Goal: Task Accomplishment & Management: Use online tool/utility

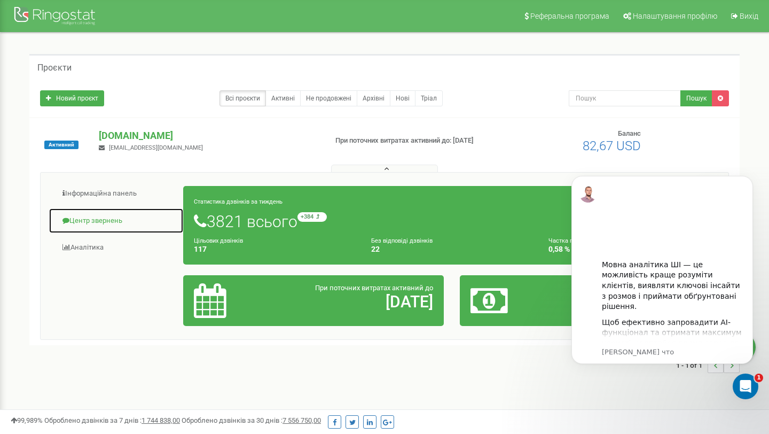
click at [95, 222] on link "Центр звернень" at bounding box center [116, 221] width 135 height 26
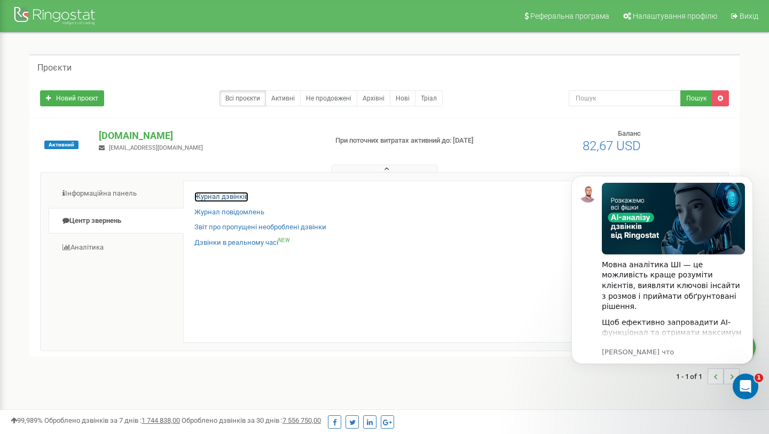
click at [229, 196] on link "Журнал дзвінків" at bounding box center [221, 197] width 54 height 10
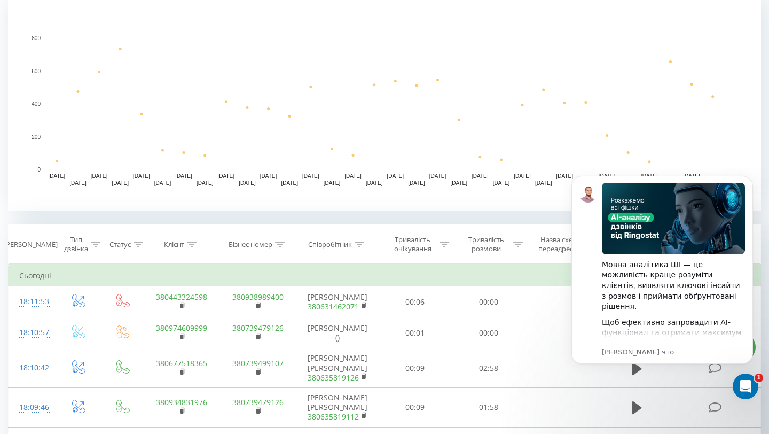
scroll to position [275, 0]
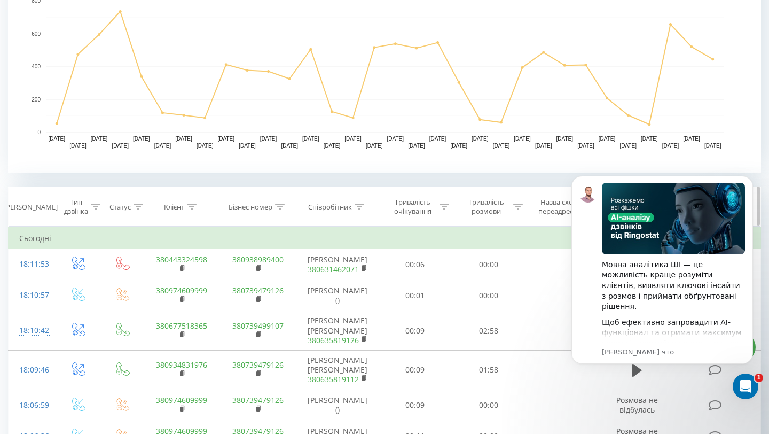
click at [282, 204] on icon at bounding box center [280, 206] width 10 height 5
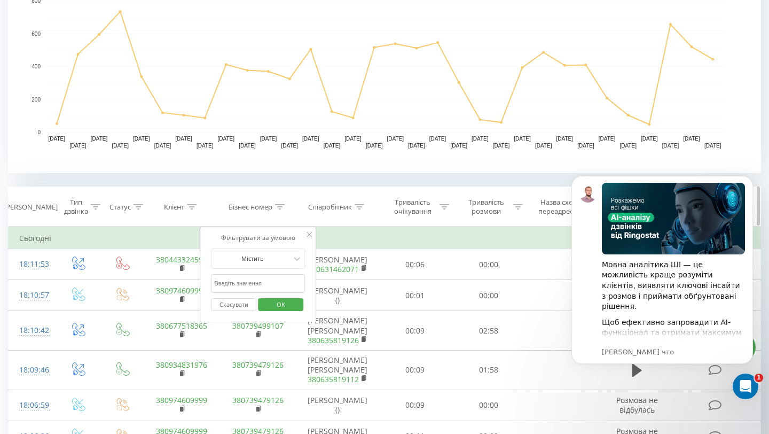
click at [363, 205] on icon at bounding box center [360, 206] width 10 height 5
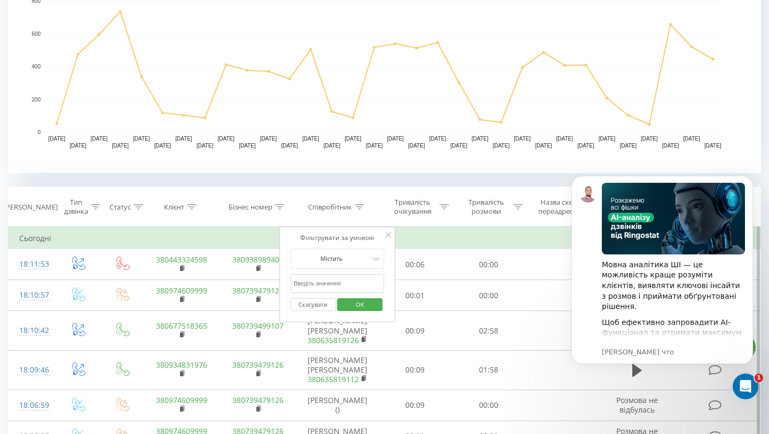
click at [314, 286] on input "text" at bounding box center [338, 283] width 94 height 19
type input "лещенко"
click at [368, 307] on span "OK" at bounding box center [360, 304] width 30 height 17
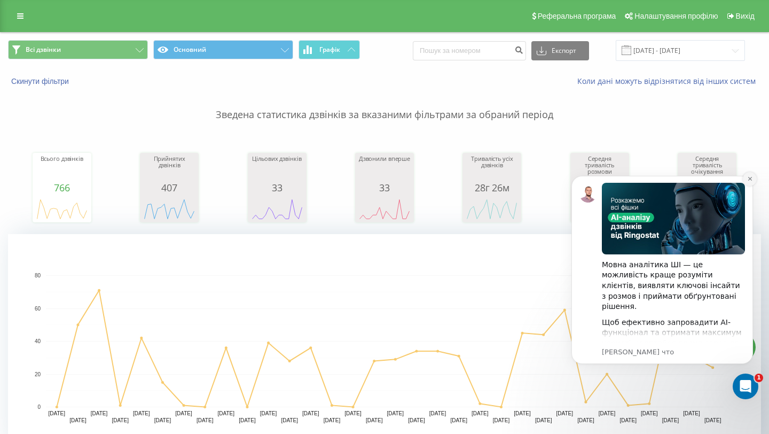
click at [753, 178] on button "Dismiss notification" at bounding box center [750, 179] width 14 height 14
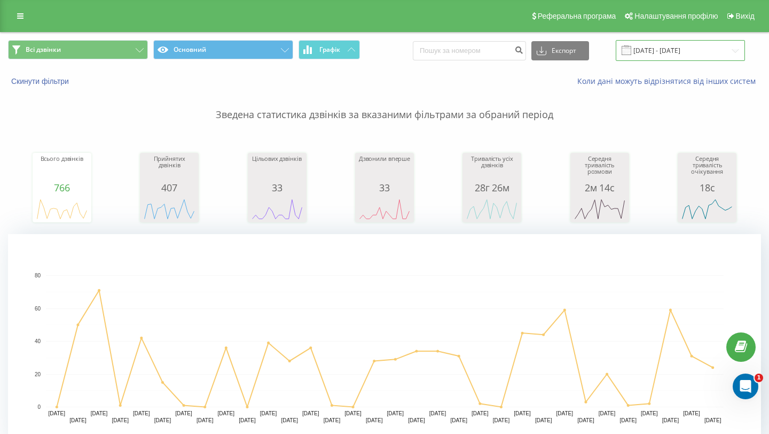
click at [720, 54] on input "20.07.2025 - 20.08.2025" at bounding box center [680, 50] width 129 height 21
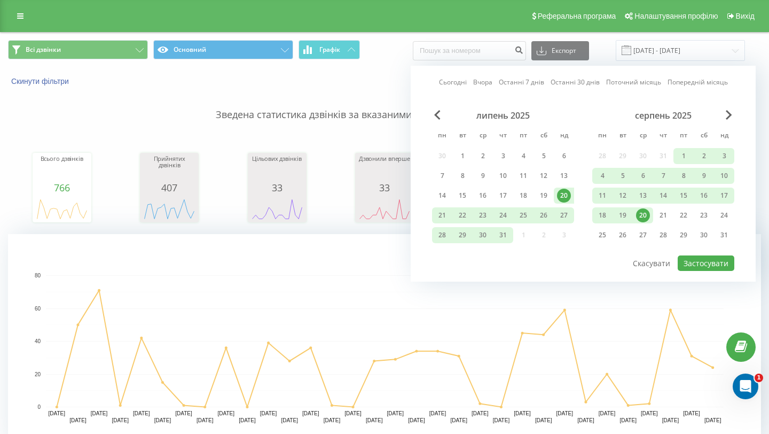
click at [643, 216] on div "20" at bounding box center [643, 215] width 14 height 14
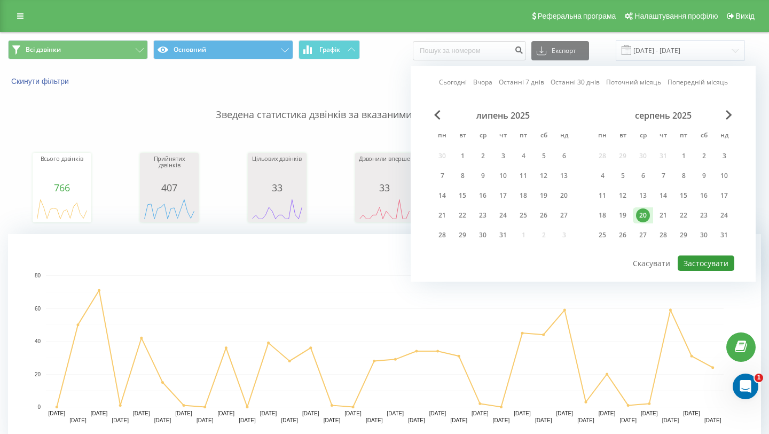
click at [703, 263] on button "Застосувати" at bounding box center [706, 262] width 57 height 15
type input "20.08.2025 - 20.08.2025"
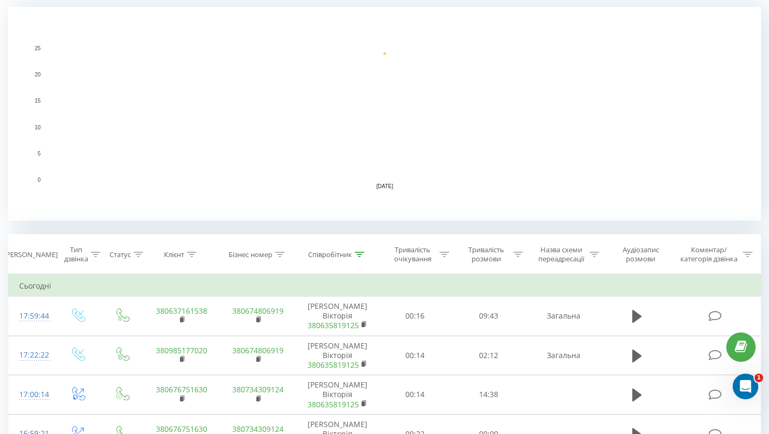
scroll to position [228, 0]
